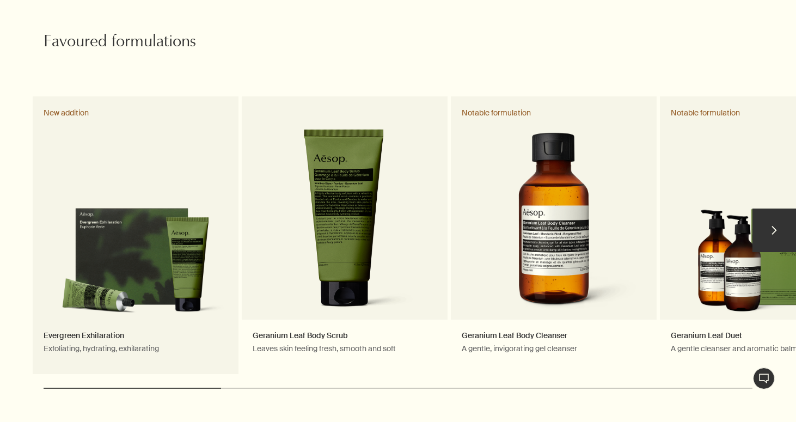
click at [85, 320] on link "Evergreen Exhilaration Exfoliating, hydrating, exhilarating New addition" at bounding box center [136, 235] width 206 height 278
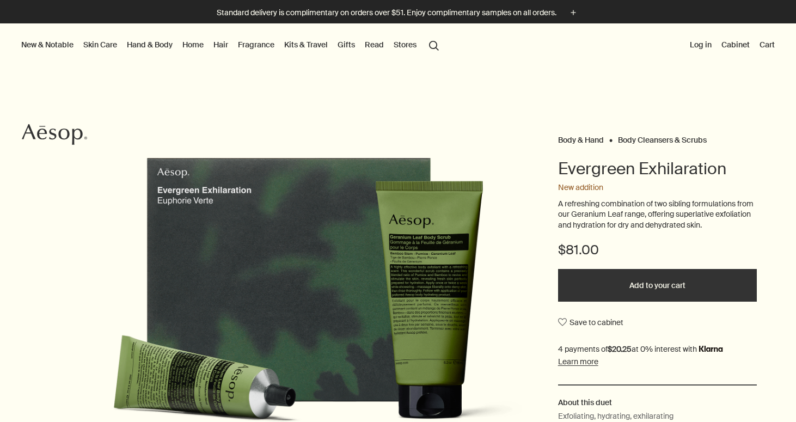
click at [101, 46] on link "Skin Care" at bounding box center [100, 45] width 38 height 14
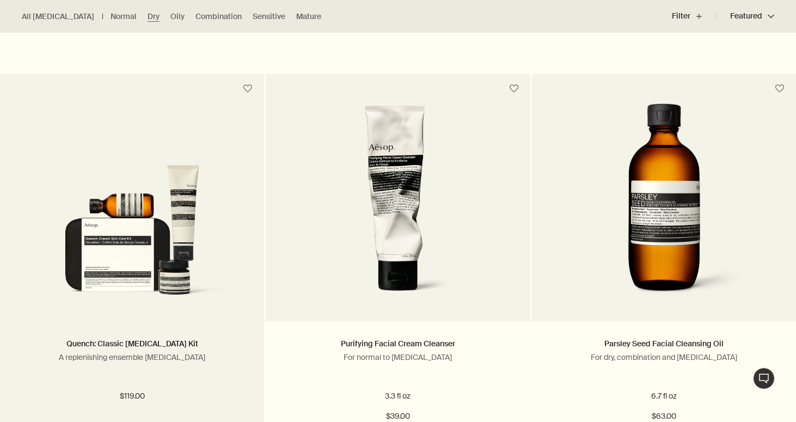
scroll to position [672, 0]
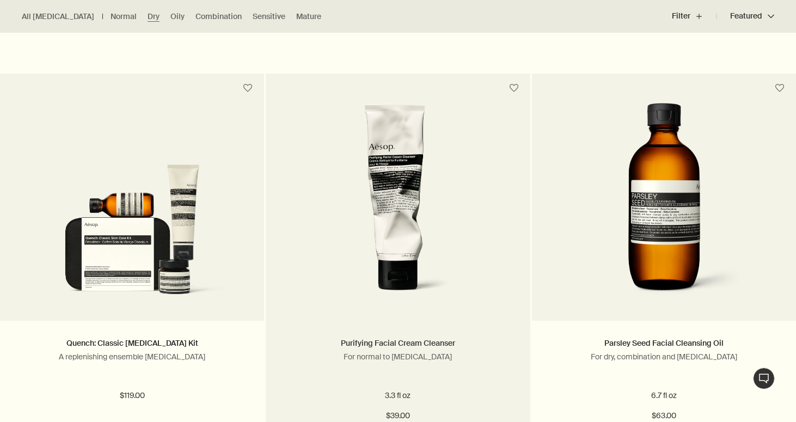
click at [406, 343] on link "Purifying Facial Cream Cleanser" at bounding box center [398, 343] width 114 height 10
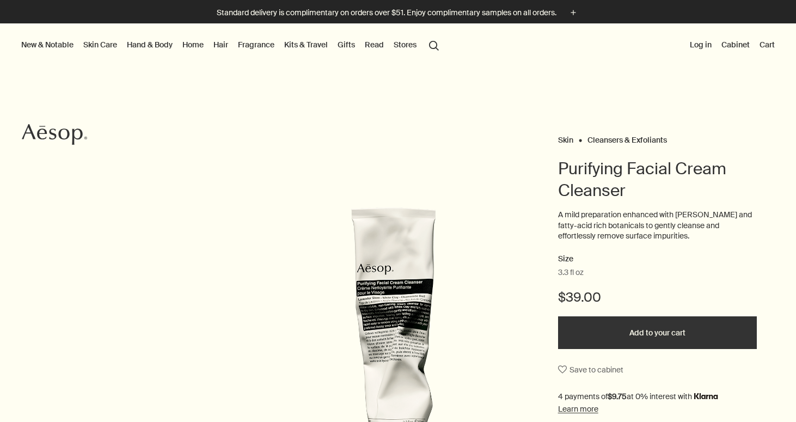
click at [665, 332] on button "Add to your cart" at bounding box center [657, 332] width 199 height 33
click at [93, 46] on link "Skin Care" at bounding box center [100, 45] width 38 height 14
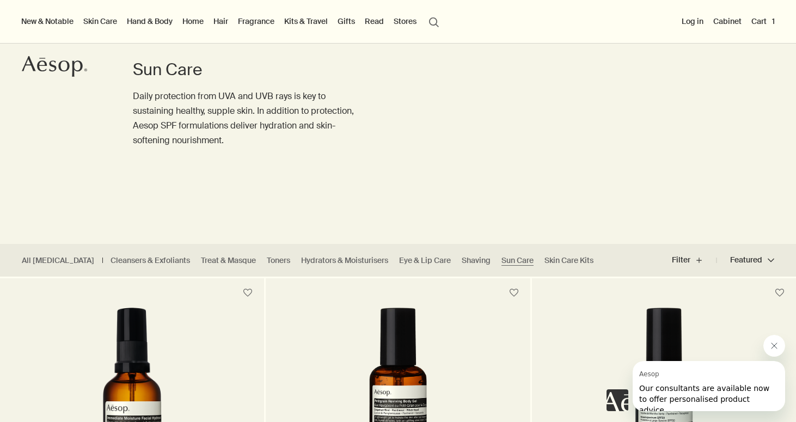
scroll to position [68, 0]
click at [146, 260] on link "Cleansers & Exfoliants" at bounding box center [150, 261] width 79 height 10
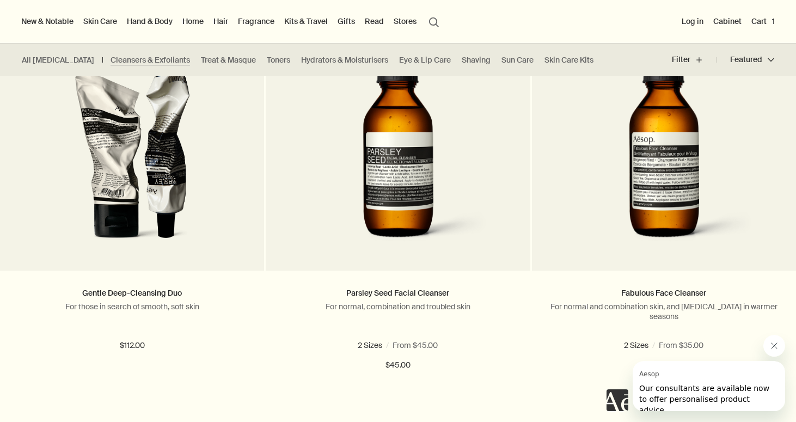
scroll to position [322, 0]
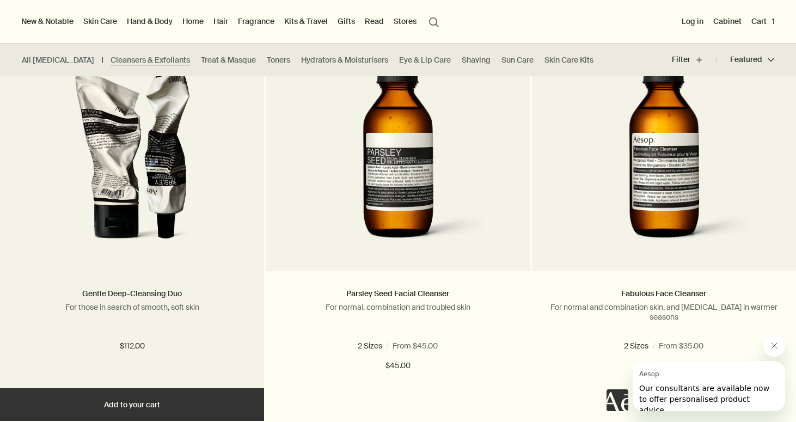
click at [121, 290] on link "Gentle Deep-Cleansing Duo" at bounding box center [132, 294] width 100 height 10
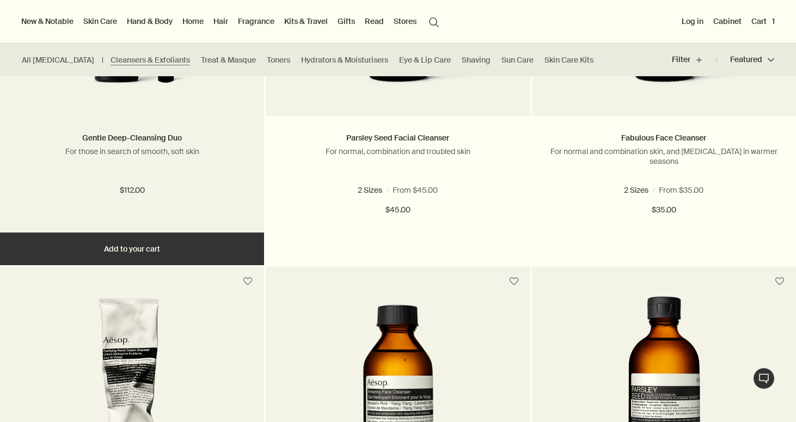
scroll to position [472, 0]
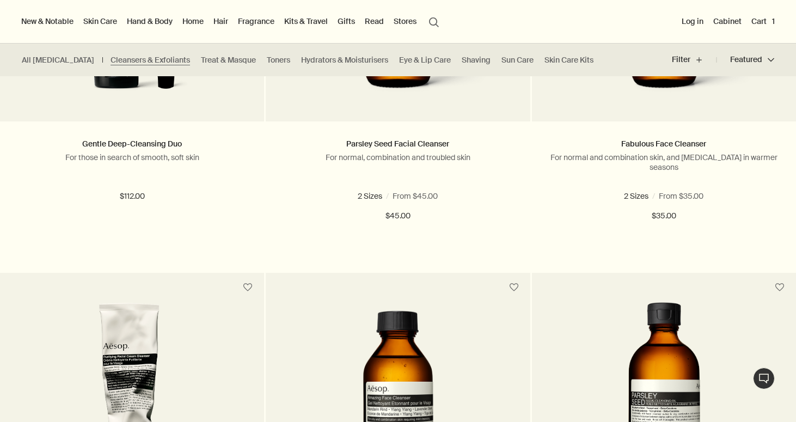
click at [759, 23] on button "Cart 1" at bounding box center [763, 21] width 28 height 14
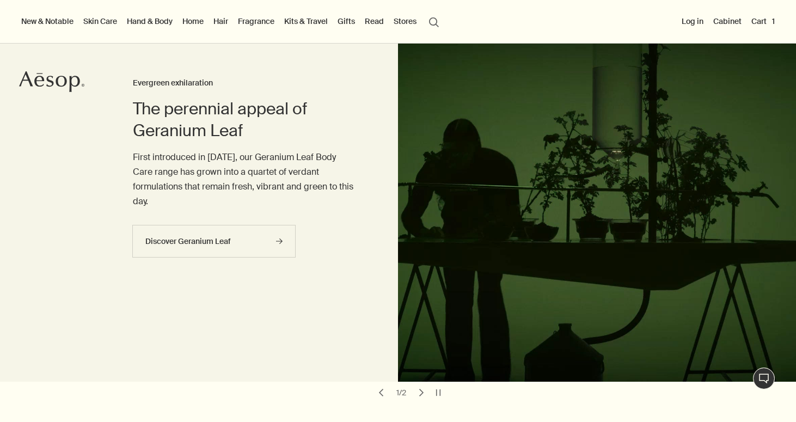
scroll to position [46, 0]
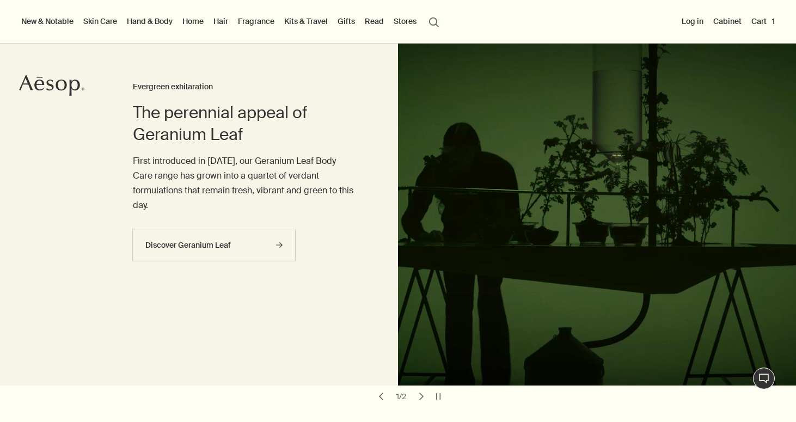
click at [94, 18] on link "Skin Care" at bounding box center [100, 21] width 38 height 14
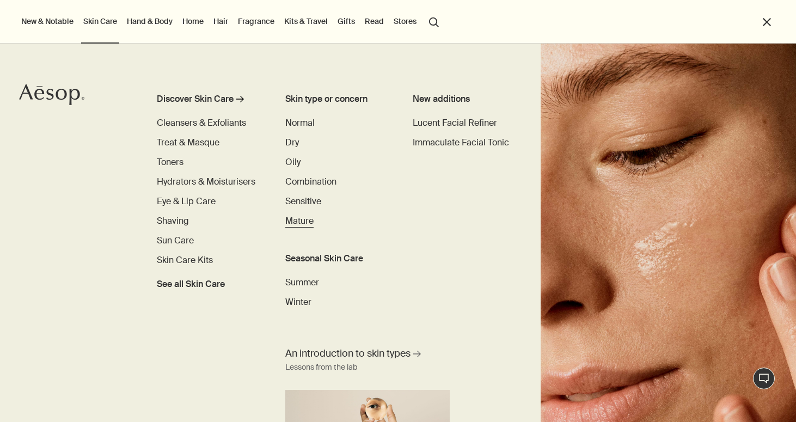
click at [295, 222] on span "Mature" at bounding box center [299, 220] width 28 height 11
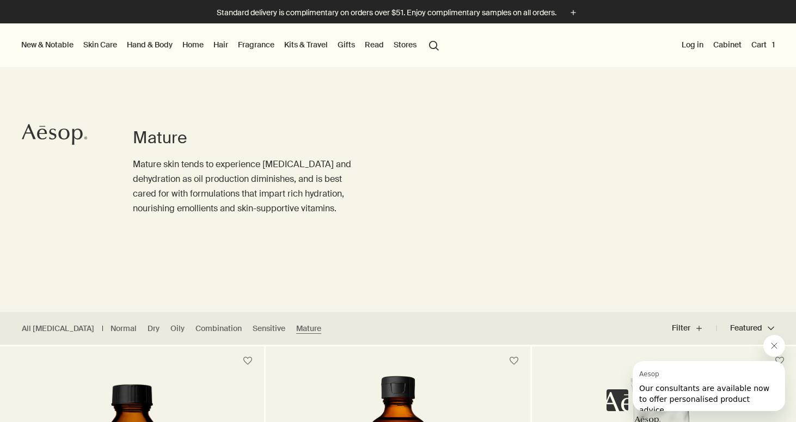
click at [762, 46] on button "Cart 1" at bounding box center [763, 45] width 28 height 14
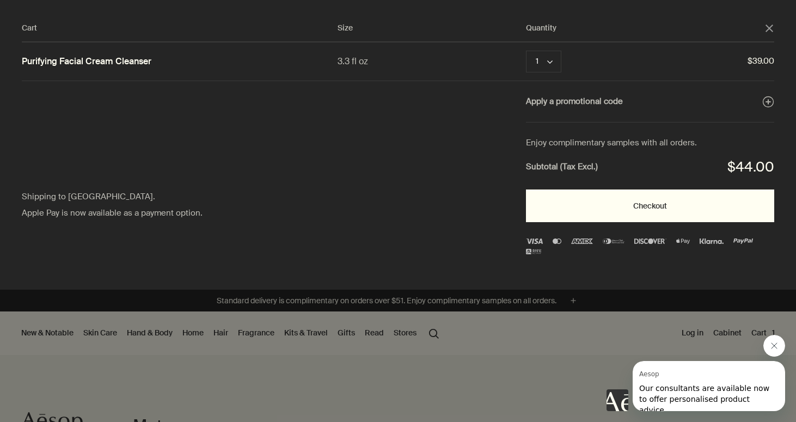
click at [655, 205] on button "Checkout" at bounding box center [650, 205] width 248 height 33
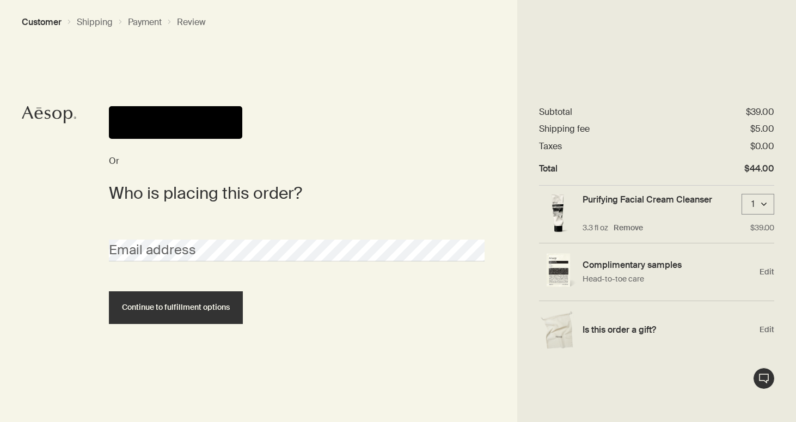
click at [108, 247] on div "Email address" at bounding box center [296, 240] width 386 height 41
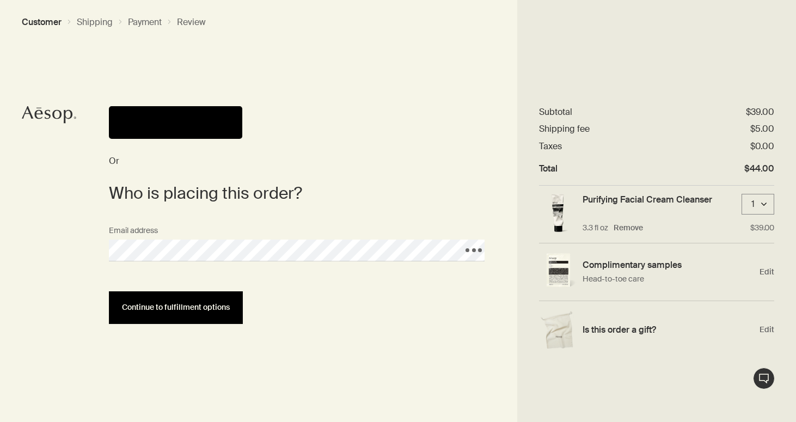
click at [154, 310] on span "Continue to fulfillment options" at bounding box center [176, 307] width 108 height 8
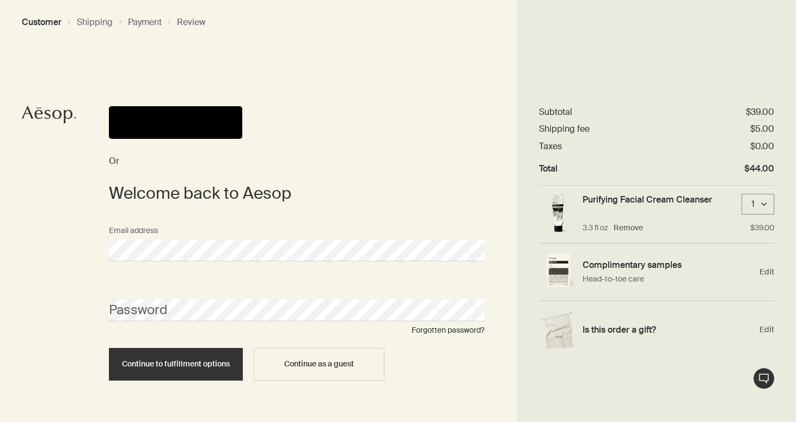
click at [176, 119] on button "Pay" at bounding box center [175, 122] width 133 height 33
click at [189, 119] on button "Pay" at bounding box center [175, 122] width 133 height 33
